Goal: Navigation & Orientation: Go to known website

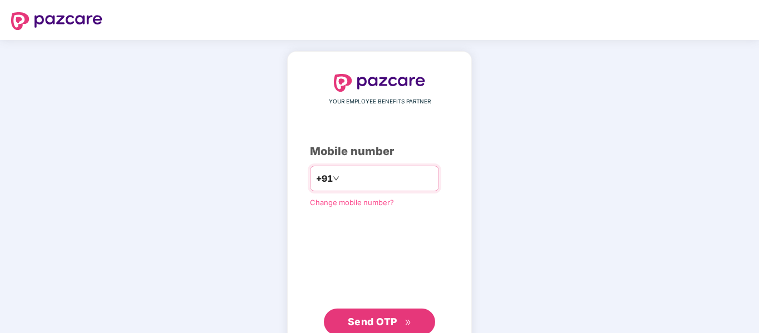
click at [388, 179] on input "number" at bounding box center [387, 179] width 91 height 18
type input "**********"
click at [386, 314] on span "Send OTP" at bounding box center [380, 322] width 64 height 16
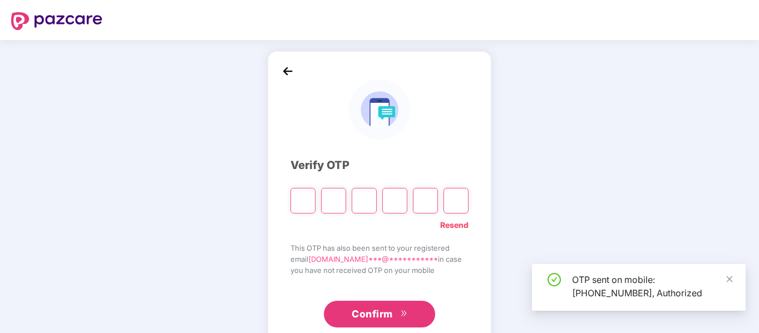
scroll to position [29, 0]
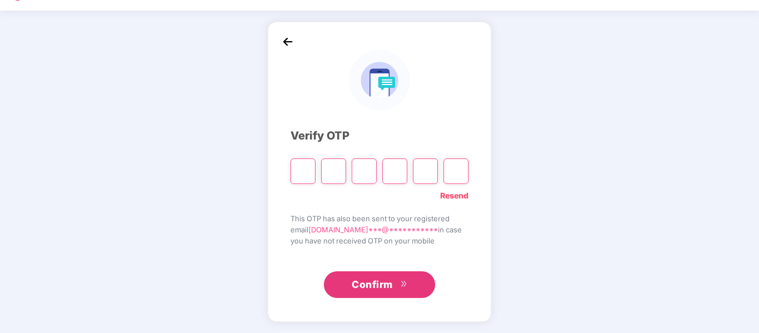
type input "*"
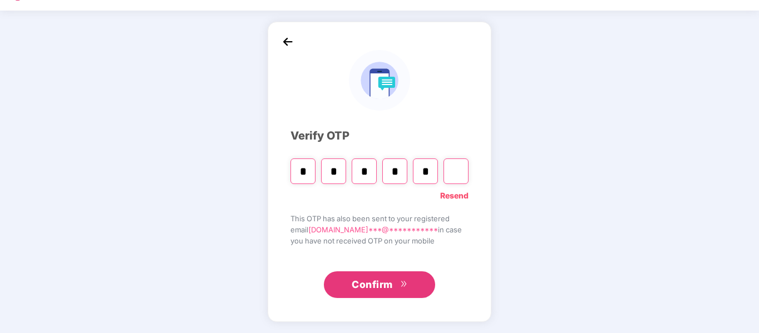
type input "*"
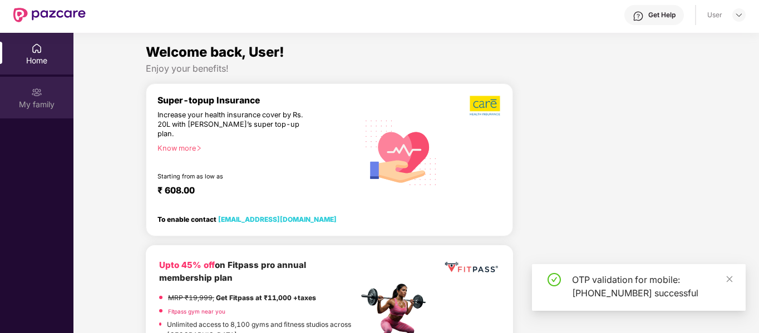
click at [38, 96] on img at bounding box center [36, 92] width 11 height 11
